Goal: Task Accomplishment & Management: Use online tool/utility

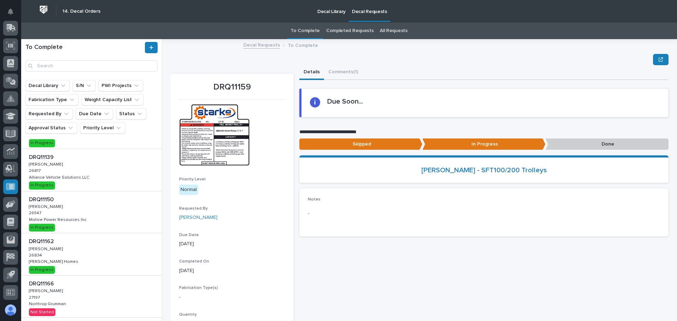
scroll to position [70, 0]
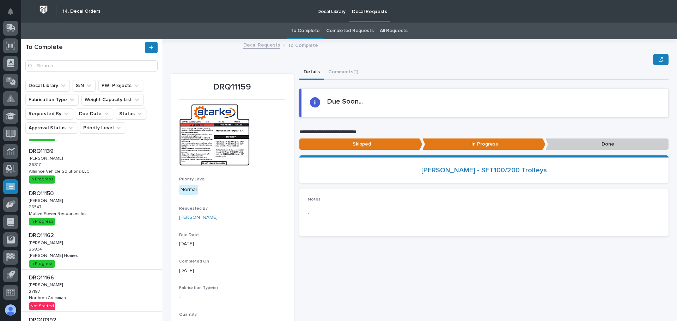
click at [69, 173] on p "Alliance Vehicle Solutions LLC" at bounding box center [60, 171] width 62 height 6
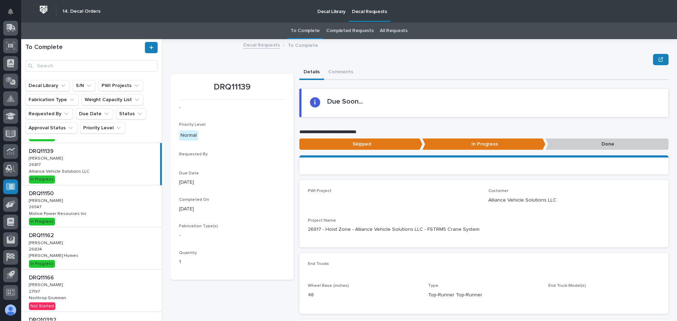
click at [59, 166] on div "DRQ11139 DRQ11139 [PERSON_NAME] [PERSON_NAME] 26817 26817 Alliance Vehicle Solu…" at bounding box center [90, 164] width 139 height 42
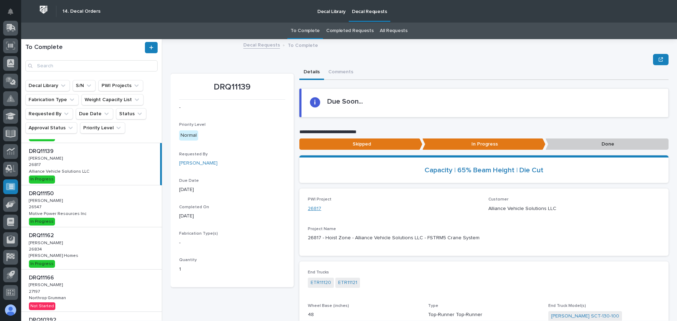
click at [310, 208] on link "26817" at bounding box center [314, 208] width 13 height 7
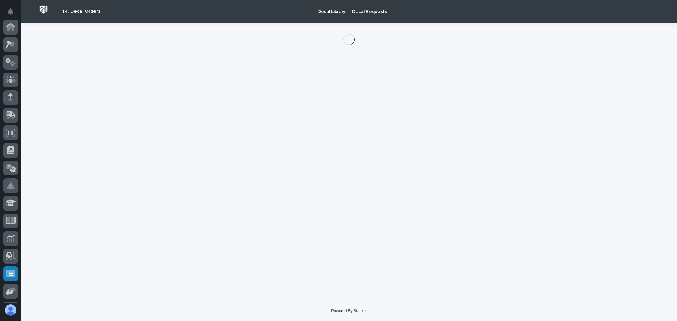
scroll to position [87, 0]
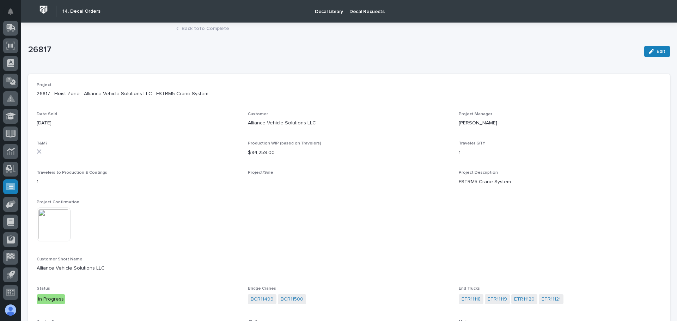
click at [53, 221] on img at bounding box center [54, 225] width 34 height 34
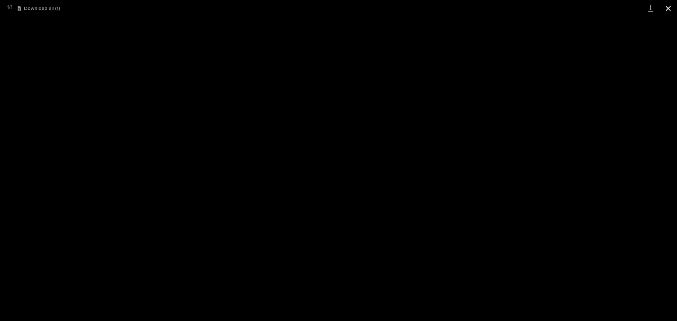
click at [670, 5] on button "Close gallery" at bounding box center [668, 8] width 18 height 17
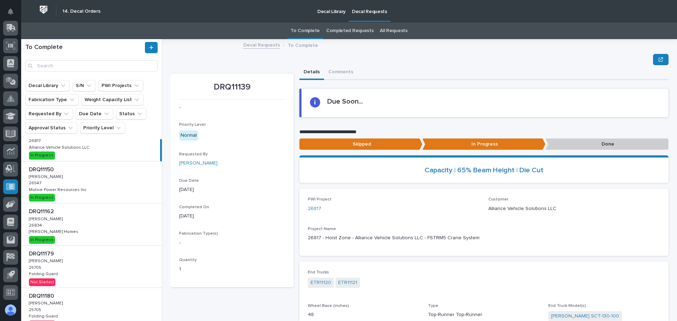
scroll to position [106, 0]
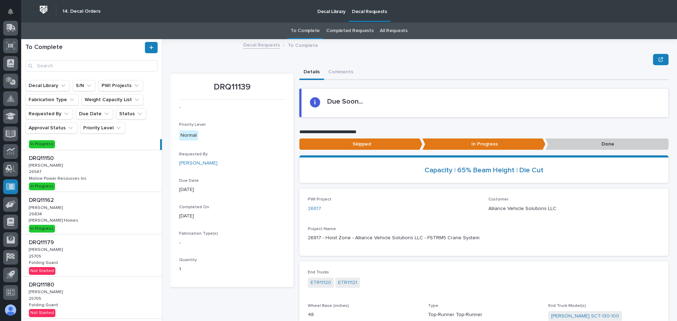
click at [91, 220] on div "DRQ11162 DRQ11162 [PERSON_NAME] [PERSON_NAME] 26834 26834 [PERSON_NAME] Homes […" at bounding box center [91, 213] width 141 height 42
click at [314, 209] on link "26834" at bounding box center [315, 208] width 15 height 7
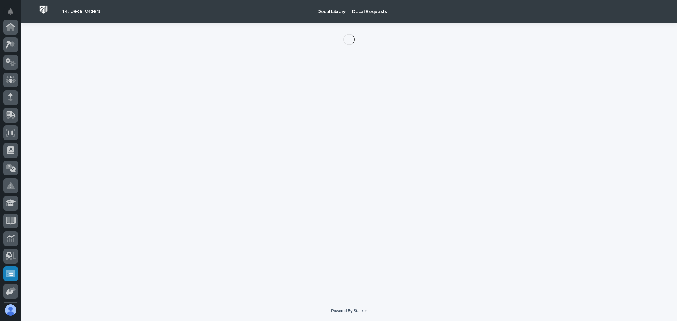
scroll to position [87, 0]
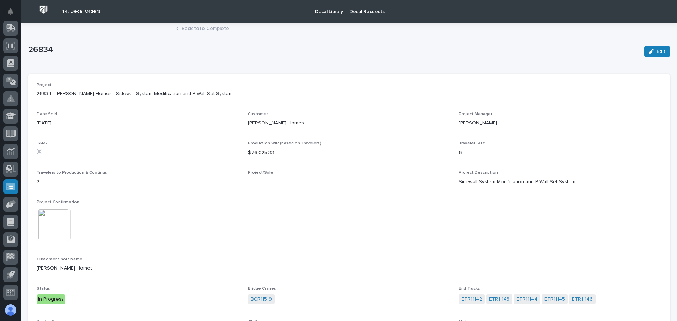
click at [50, 227] on img at bounding box center [54, 225] width 34 height 34
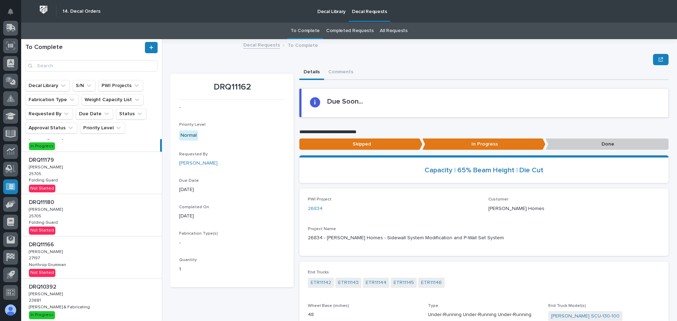
scroll to position [176, 0]
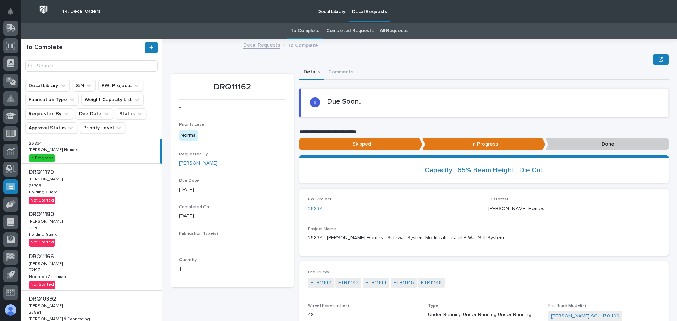
click at [69, 186] on div "DRQ11179 DRQ11179 [PERSON_NAME] [PERSON_NAME] 25705 25705 Folding Guard Folding…" at bounding box center [91, 185] width 141 height 42
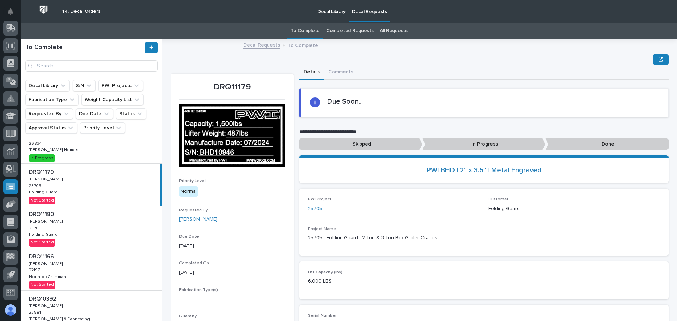
scroll to position [35, 0]
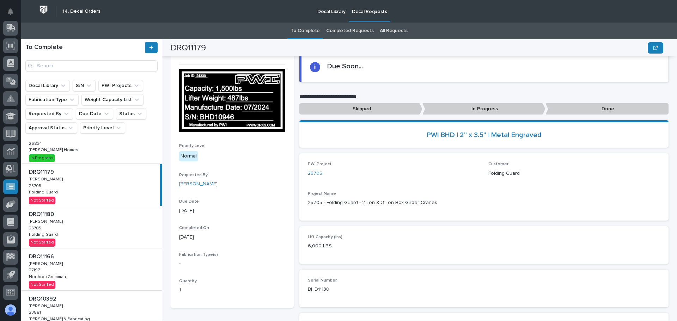
click at [106, 227] on div "DRQ11180 DRQ11180 [PERSON_NAME] [PERSON_NAME] 25705 25705 Folding Guard Folding…" at bounding box center [91, 227] width 141 height 42
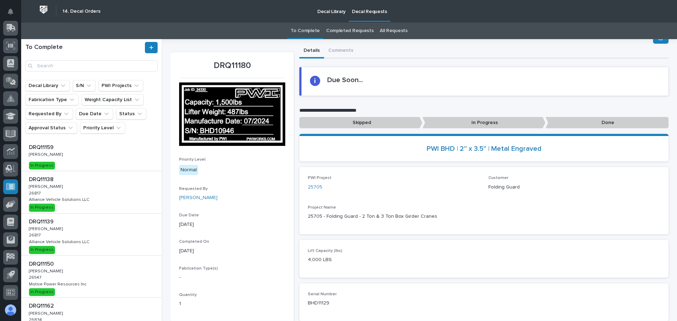
click at [84, 190] on div "DRQ11138 DRQ11138 [PERSON_NAME] [PERSON_NAME] 26817 26817 Alliance Vehicle Solu…" at bounding box center [91, 192] width 141 height 42
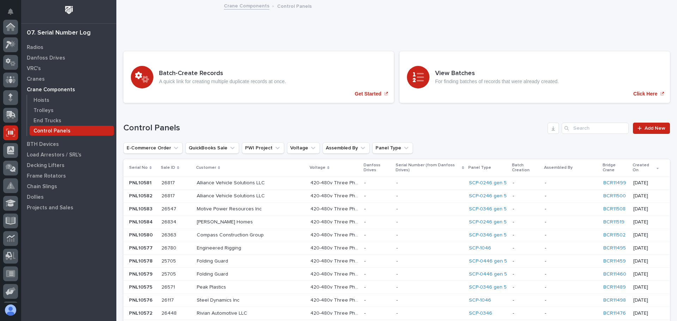
scroll to position [87, 0]
click at [147, 192] on p "PNL10582" at bounding box center [141, 195] width 25 height 7
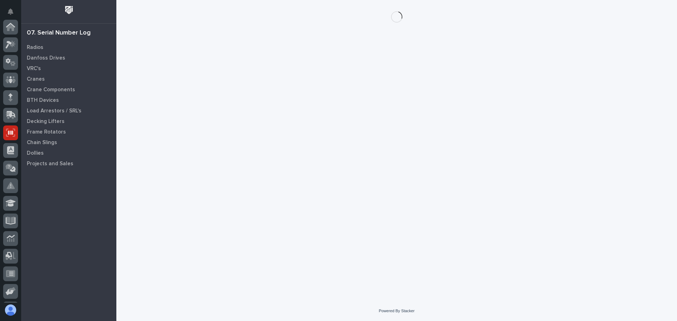
scroll to position [87, 0]
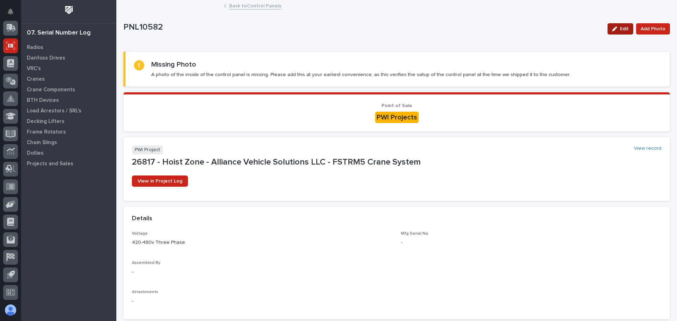
click at [619, 30] on span "Edit" at bounding box center [623, 29] width 9 height 6
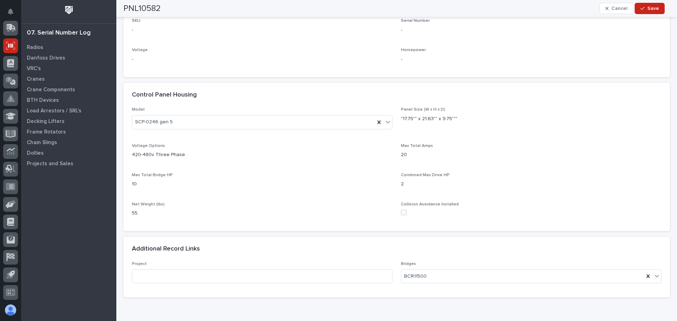
scroll to position [388, 0]
click at [384, 123] on icon at bounding box center [387, 121] width 7 height 7
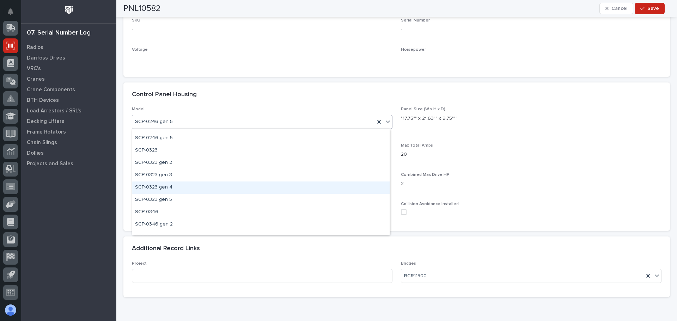
scroll to position [70, 0]
click at [155, 187] on div "SCP-0323 gen 5" at bounding box center [260, 188] width 257 height 12
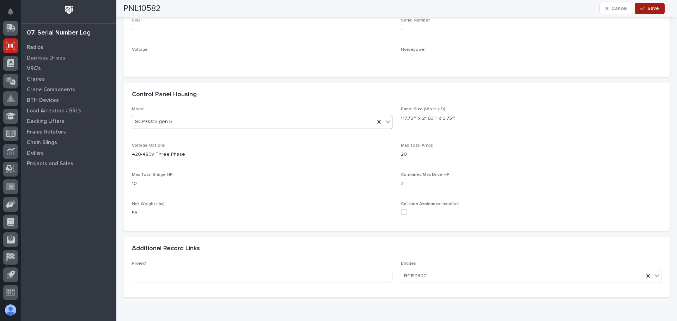
click at [644, 11] on icon "button" at bounding box center [642, 8] width 4 height 5
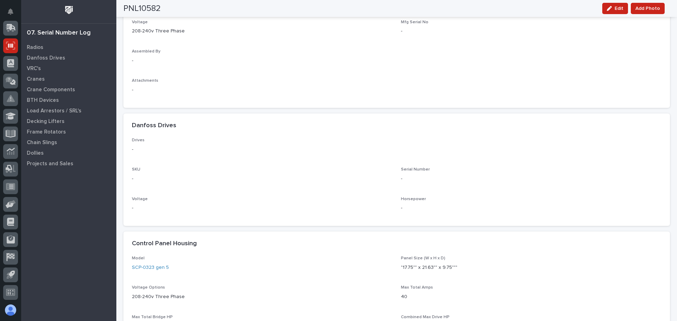
scroll to position [0, 0]
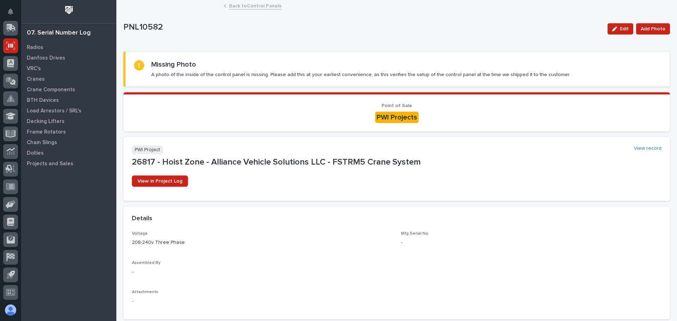
click at [236, 8] on link "Back to Control Panels" at bounding box center [255, 5] width 52 height 8
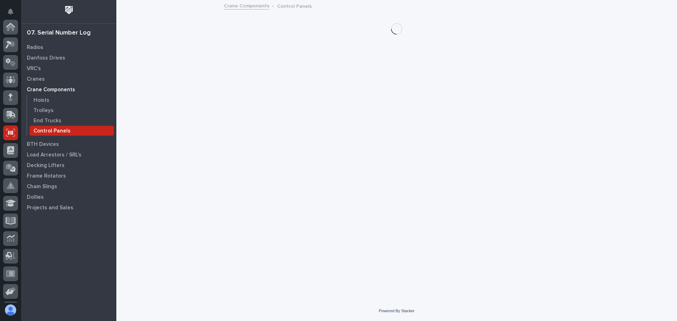
scroll to position [87, 0]
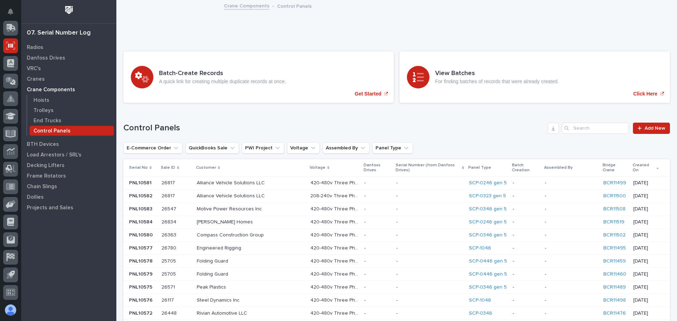
click at [191, 180] on p at bounding box center [176, 183] width 30 height 6
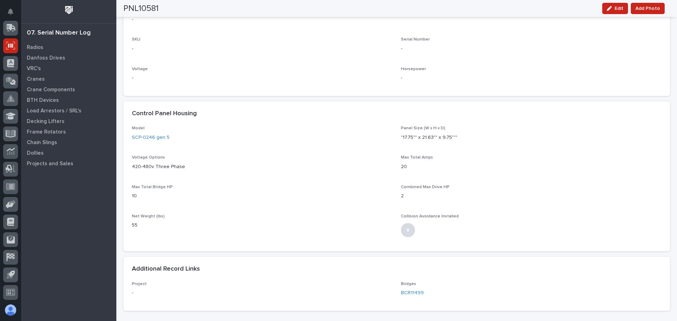
scroll to position [352, 0]
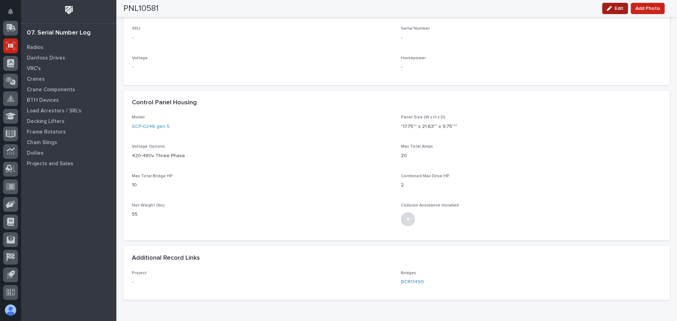
click at [606, 12] on button "Edit" at bounding box center [615, 8] width 26 height 11
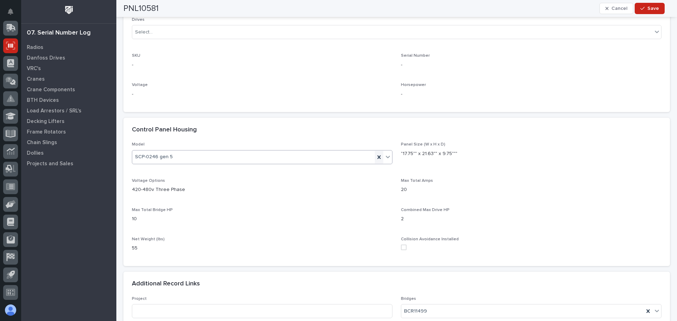
click at [375, 158] on icon at bounding box center [378, 157] width 7 height 7
click at [384, 159] on icon at bounding box center [387, 156] width 7 height 7
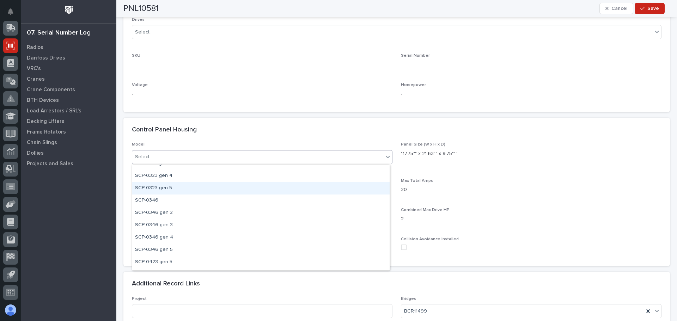
click at [158, 189] on div "SCP-0323 gen 5" at bounding box center [260, 188] width 257 height 12
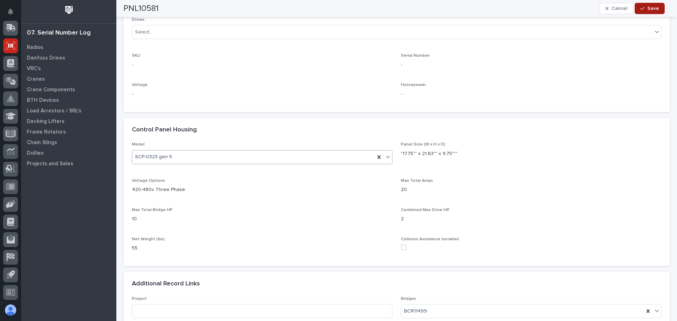
click at [644, 8] on icon "button" at bounding box center [642, 8] width 4 height 3
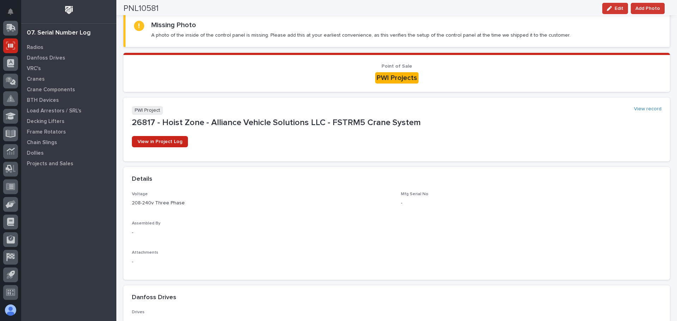
scroll to position [0, 0]
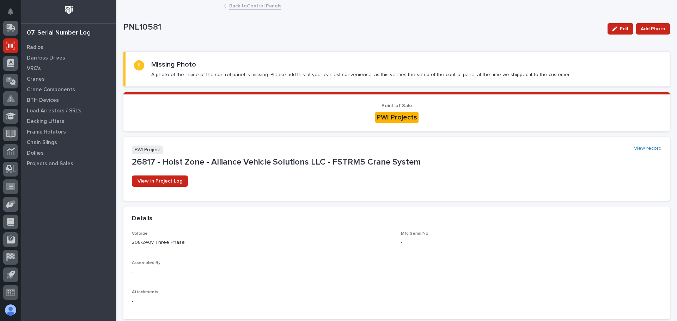
click at [262, 7] on link "Back to Control Panels" at bounding box center [255, 5] width 52 height 8
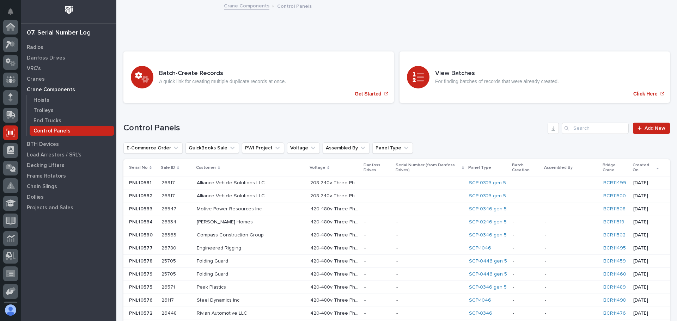
scroll to position [87, 0]
click at [191, 219] on p at bounding box center [176, 222] width 30 height 6
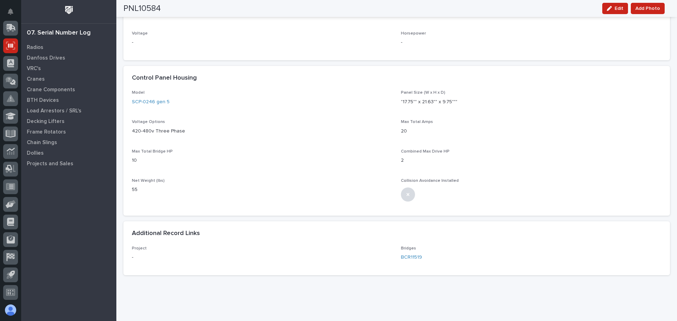
scroll to position [388, 0]
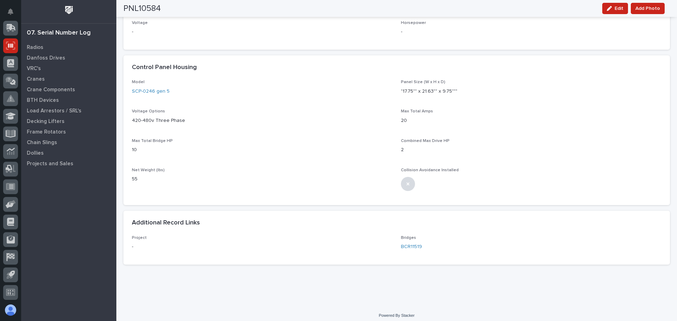
click at [613, 8] on div "button" at bounding box center [610, 8] width 8 height 5
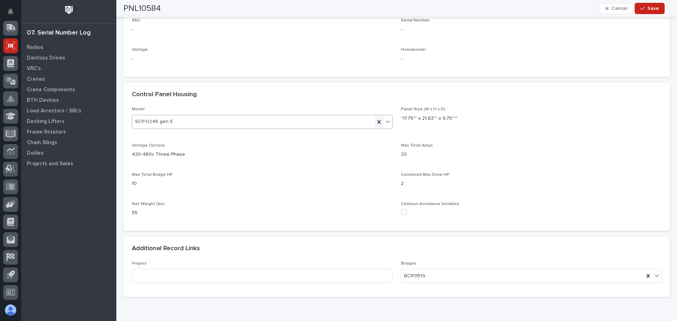
click at [377, 123] on icon at bounding box center [378, 122] width 3 height 4
click at [384, 121] on icon at bounding box center [387, 121] width 7 height 7
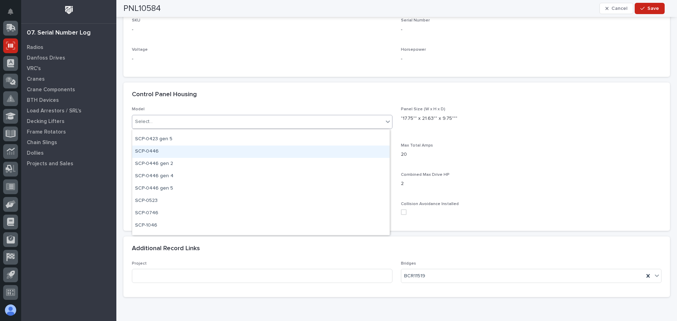
scroll to position [194, 0]
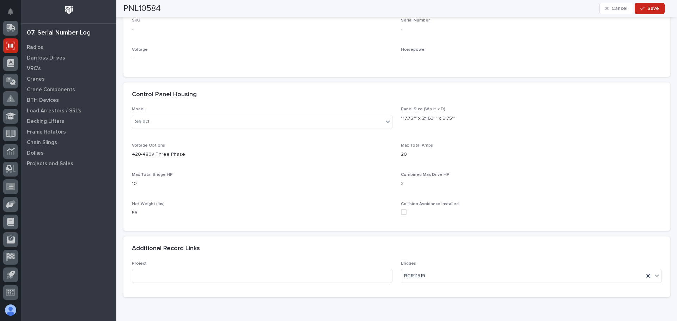
click at [285, 101] on div "Control Panel Housing" at bounding box center [396, 94] width 546 height 25
click at [605, 8] on button "Cancel" at bounding box center [616, 8] width 34 height 11
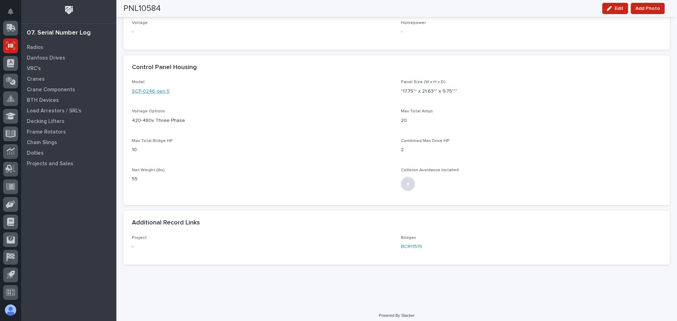
click at [147, 90] on link "SCP-0246 gen 5" at bounding box center [151, 91] width 38 height 7
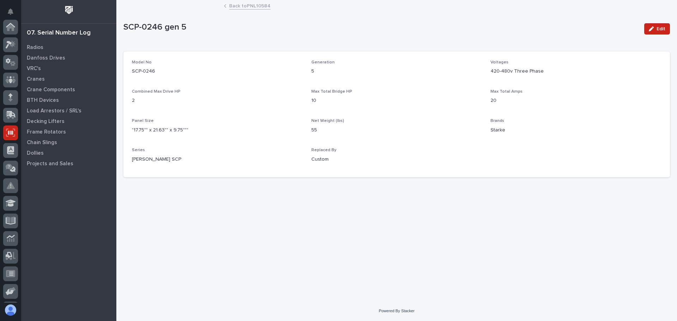
scroll to position [87, 0]
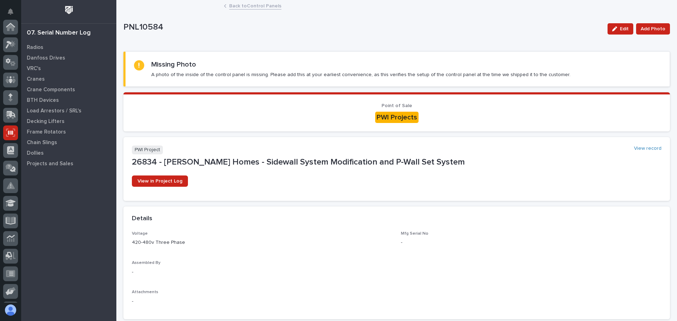
scroll to position [87, 0]
click at [607, 26] on button "Edit" at bounding box center [620, 28] width 26 height 11
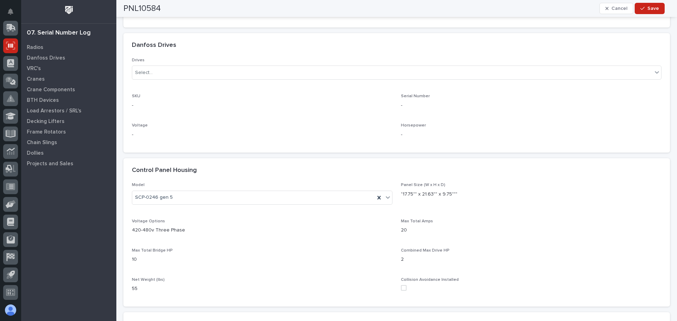
scroll to position [352, 0]
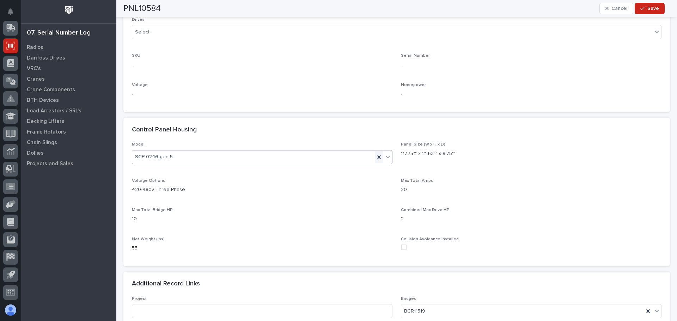
click at [378, 161] on div at bounding box center [379, 157] width 8 height 13
click at [652, 6] on span "Save" at bounding box center [653, 8] width 12 height 6
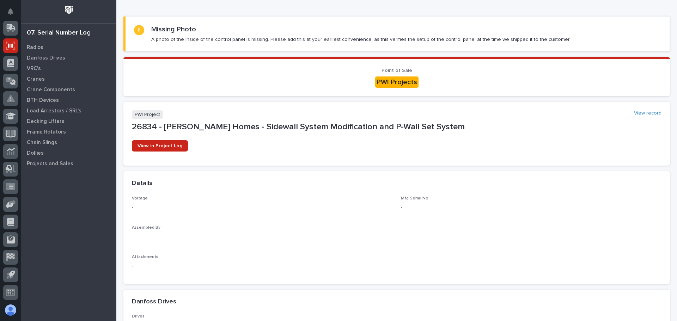
scroll to position [0, 0]
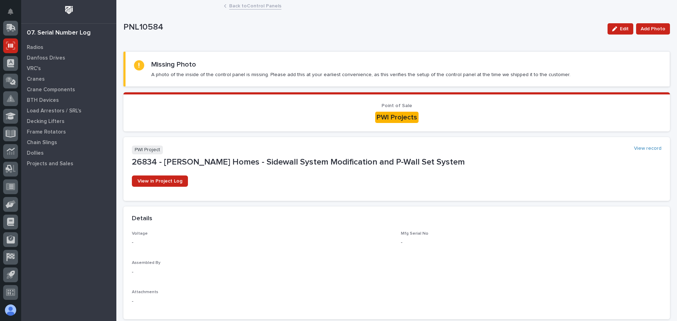
click at [265, 8] on link "Back to Control Panels" at bounding box center [255, 5] width 52 height 8
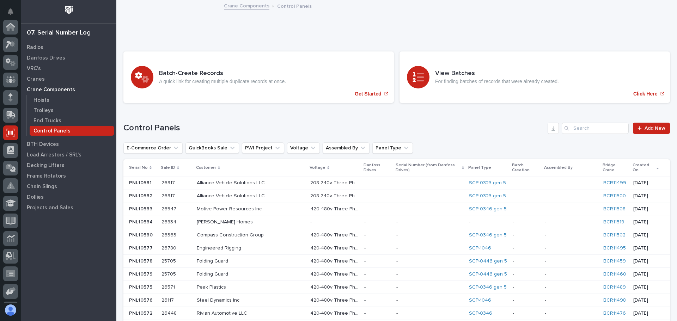
scroll to position [87, 0]
